Goal: Check status: Check status

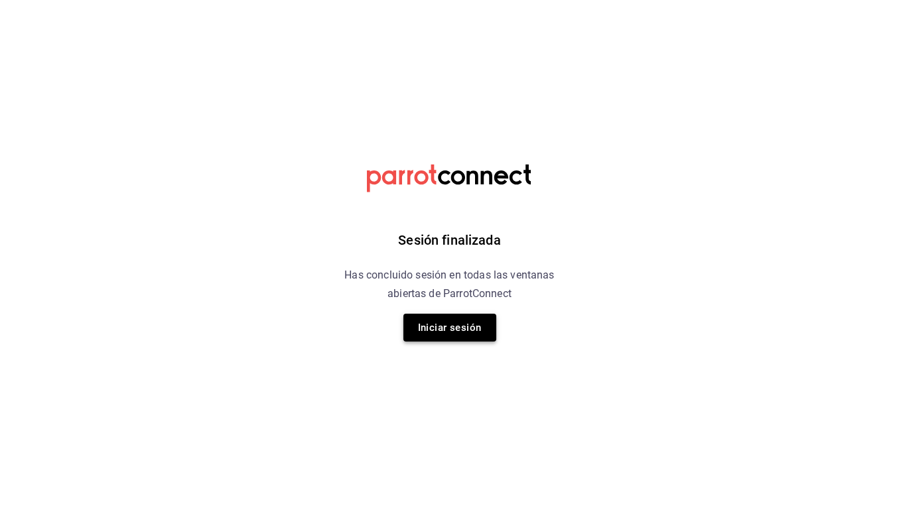
click at [456, 328] on button "Iniciar sesión" at bounding box center [449, 328] width 93 height 28
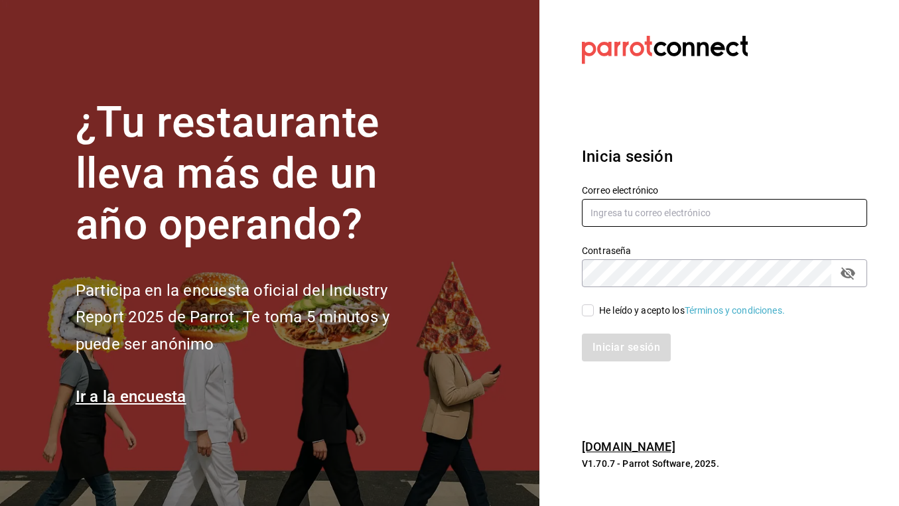
click at [611, 212] on input "text" at bounding box center [724, 213] width 285 height 28
type input "ximebond@hotmail.com"
click at [616, 306] on div "He leído y acepto los Términos y condiciones." at bounding box center [692, 311] width 186 height 14
click at [594, 306] on input "He leído y acepto los Términos y condiciones." at bounding box center [588, 310] width 12 height 12
checkbox input "true"
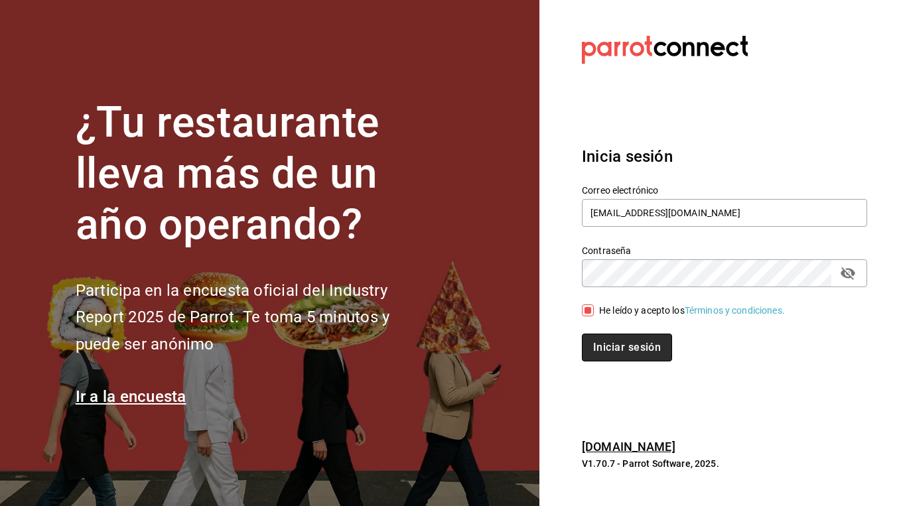
click at [596, 346] on button "Iniciar sesión" at bounding box center [627, 348] width 90 height 28
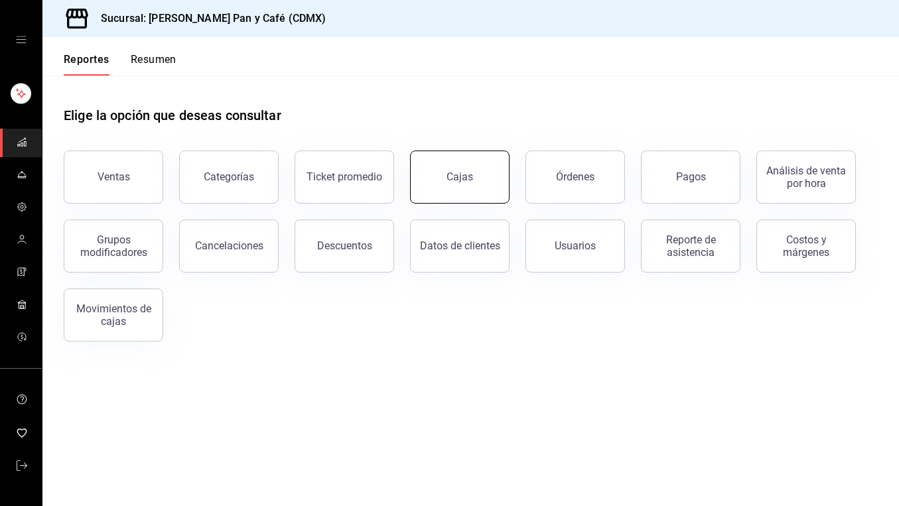
click at [454, 177] on div "Cajas" at bounding box center [459, 177] width 27 height 16
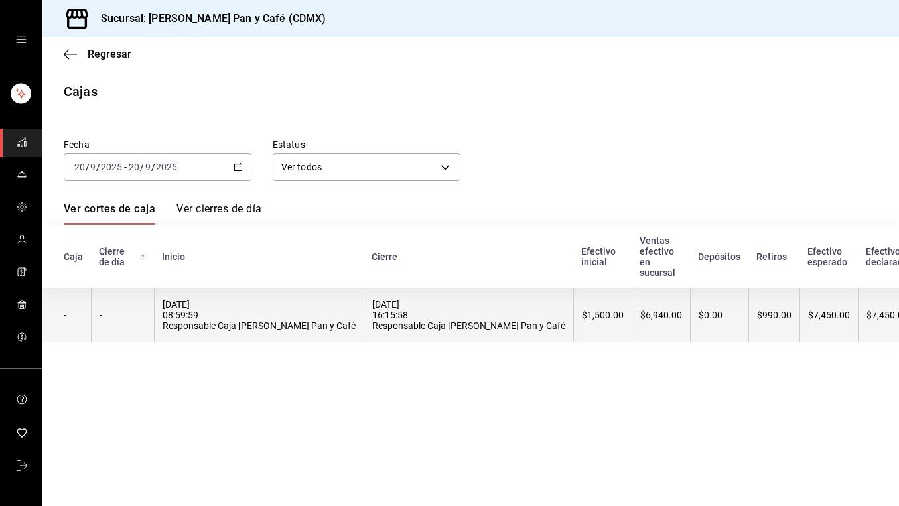
click at [748, 342] on th "$990.00" at bounding box center [773, 316] width 51 height 54
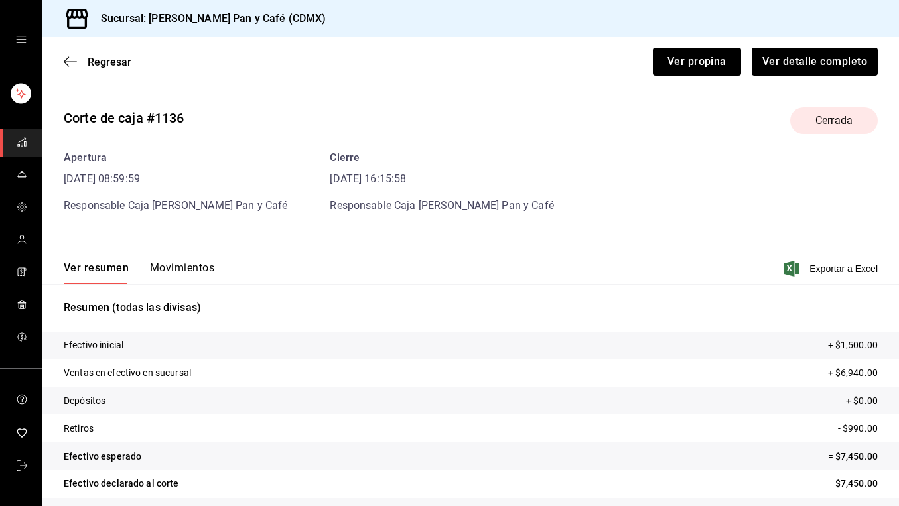
click at [191, 266] on button "Movimientos" at bounding box center [182, 272] width 64 height 23
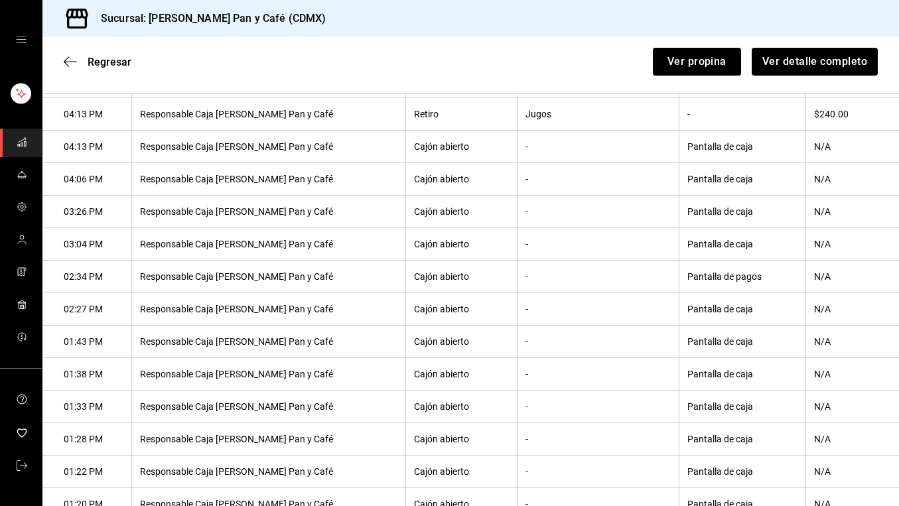
scroll to position [395, 0]
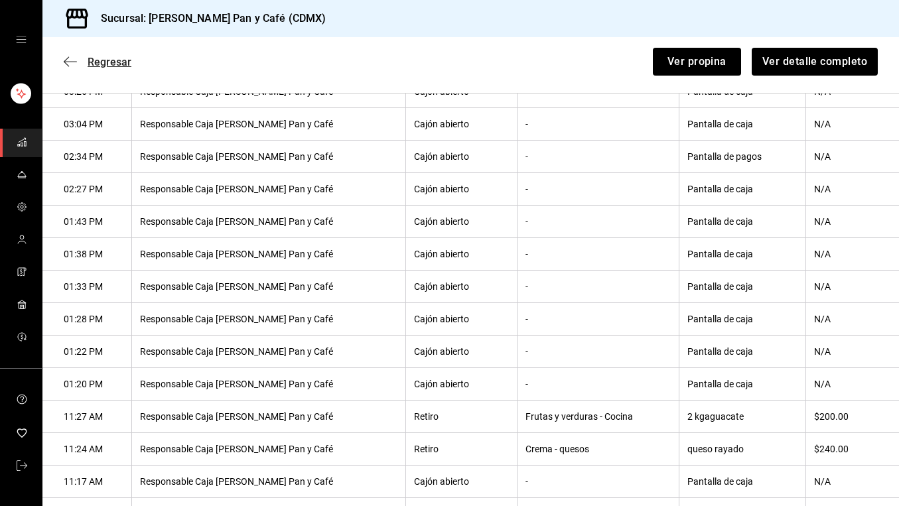
click at [107, 60] on span "Regresar" at bounding box center [110, 62] width 44 height 13
